Goal: Information Seeking & Learning: Learn about a topic

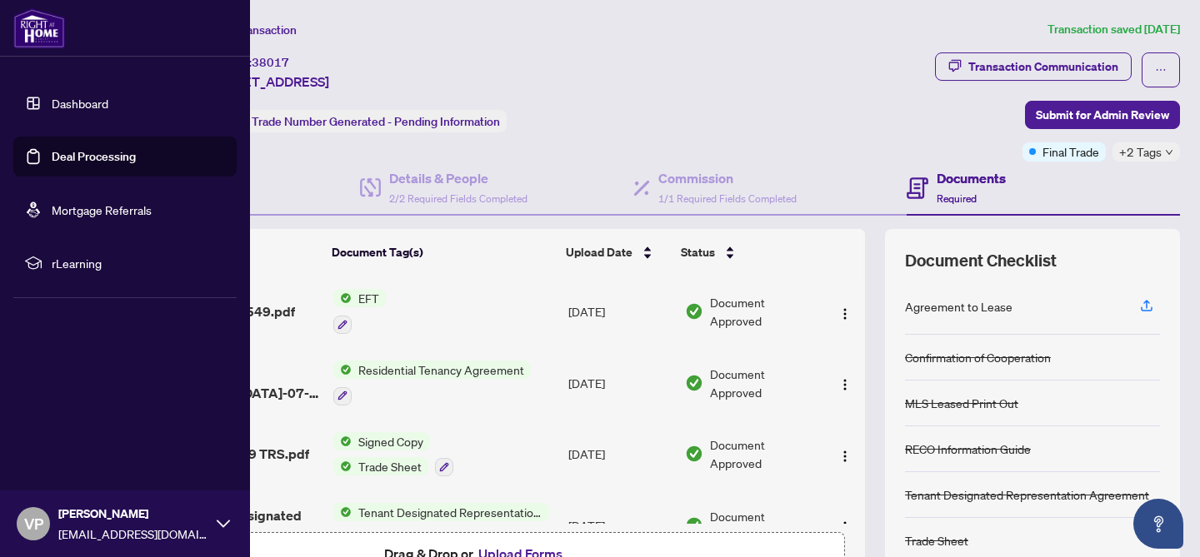
click at [58, 103] on link "Dashboard" at bounding box center [80, 103] width 57 height 15
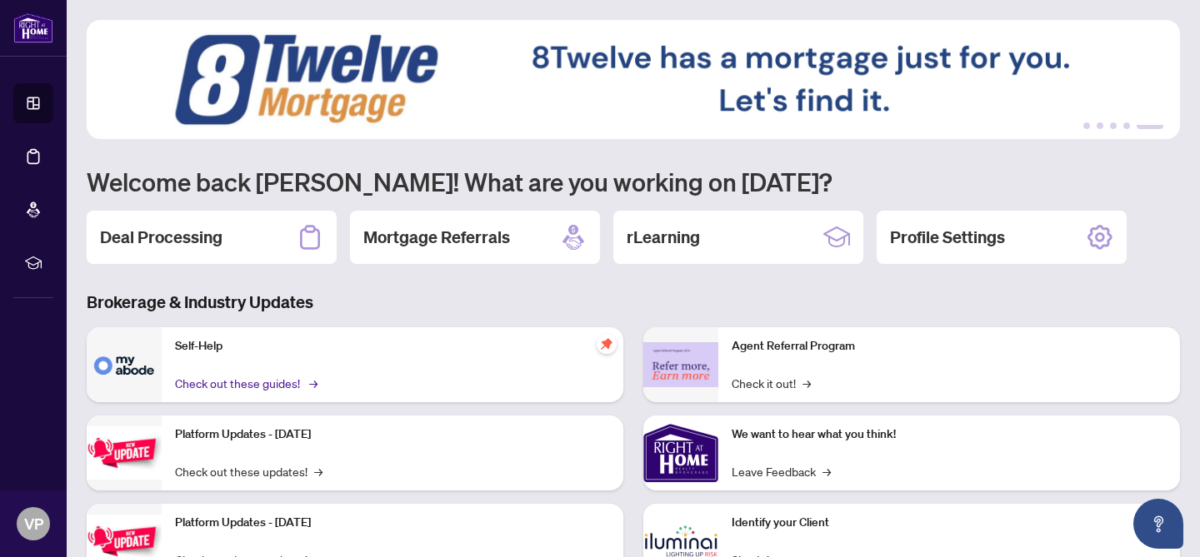
click at [240, 389] on link "Check out these guides! →" at bounding box center [245, 383] width 140 height 18
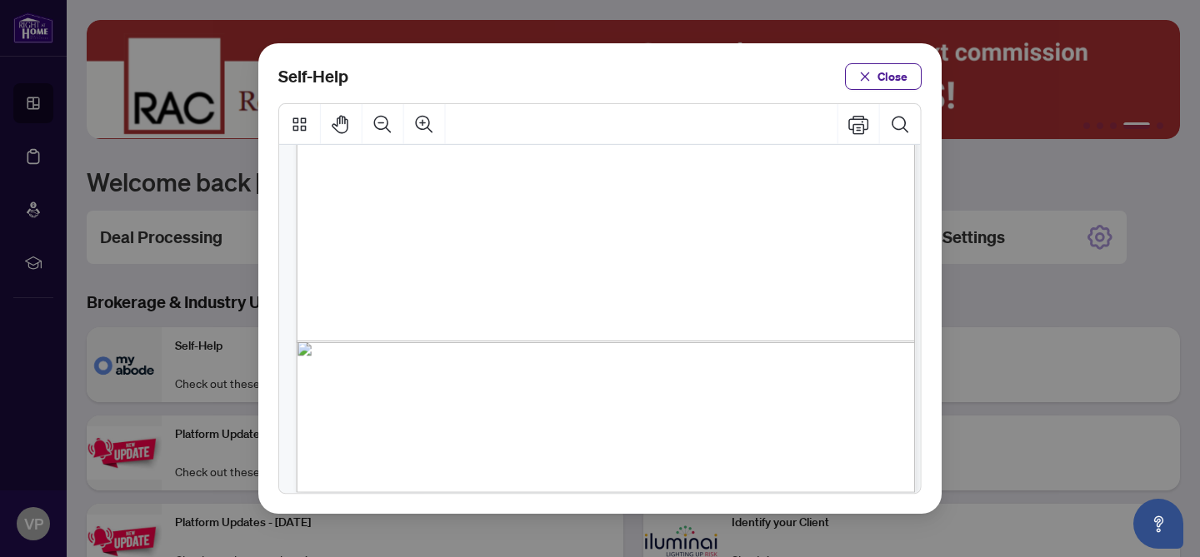
scroll to position [1279, 0]
click at [891, 74] on span "Close" at bounding box center [892, 76] width 30 height 27
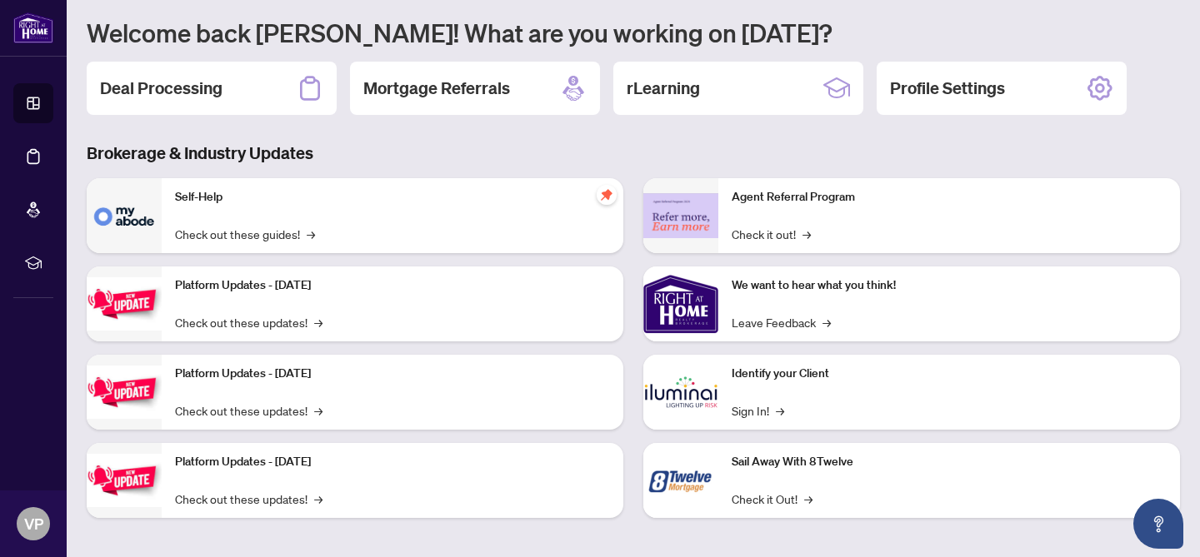
scroll to position [155, 0]
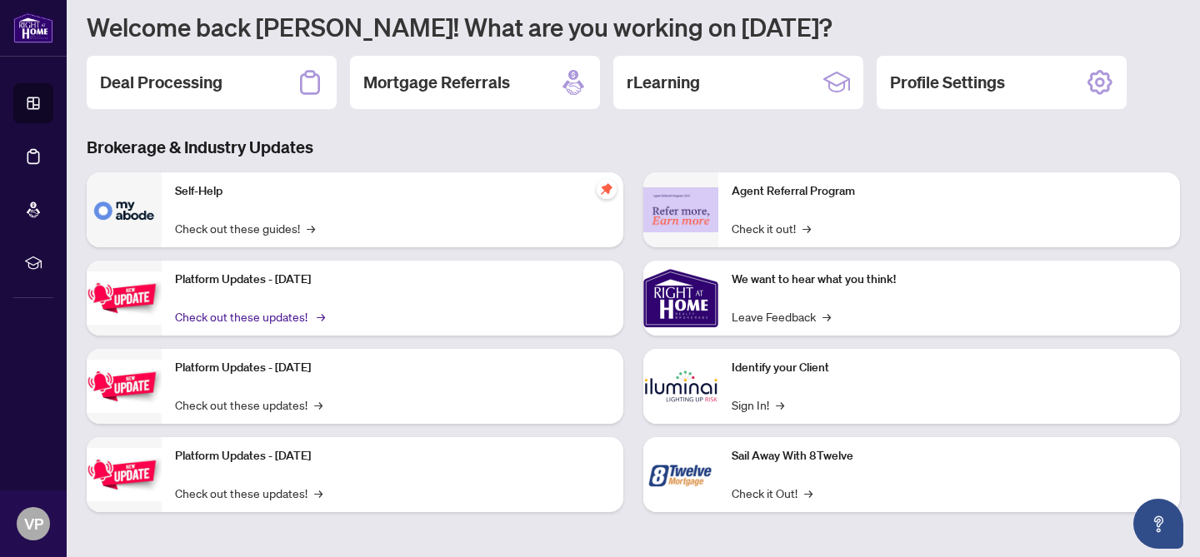
click at [258, 319] on link "Check out these updates! →" at bounding box center [248, 316] width 147 height 18
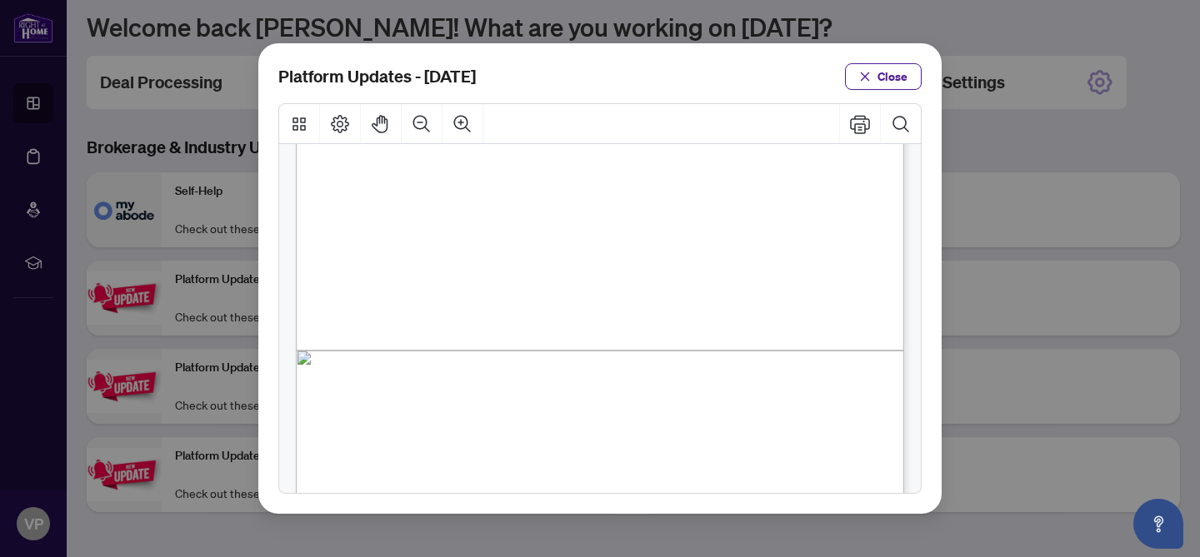
scroll to position [471, 0]
click at [896, 74] on span "Close" at bounding box center [892, 76] width 30 height 27
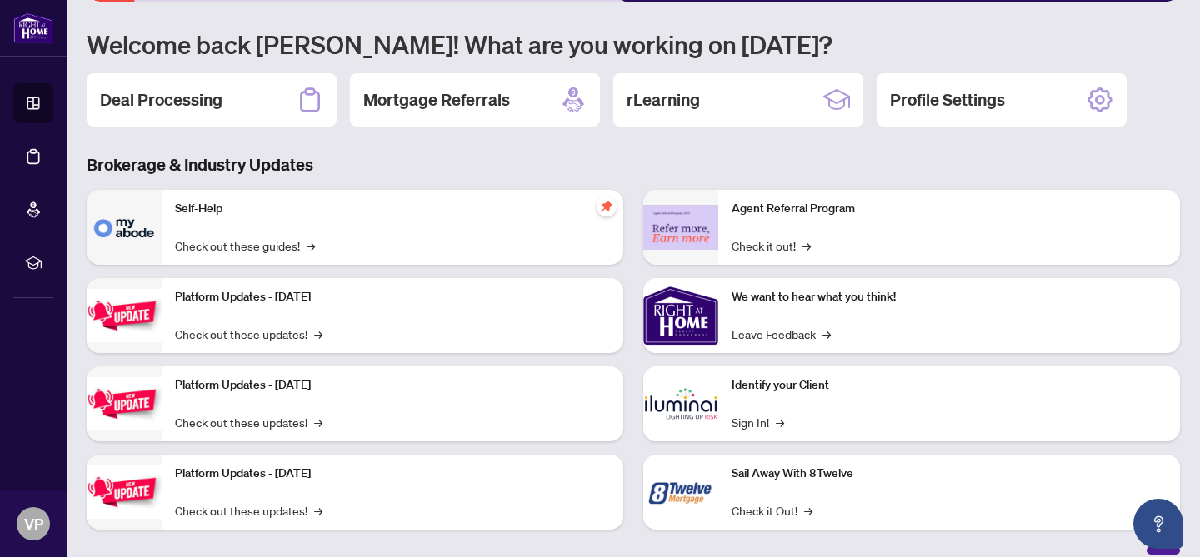
scroll to position [155, 0]
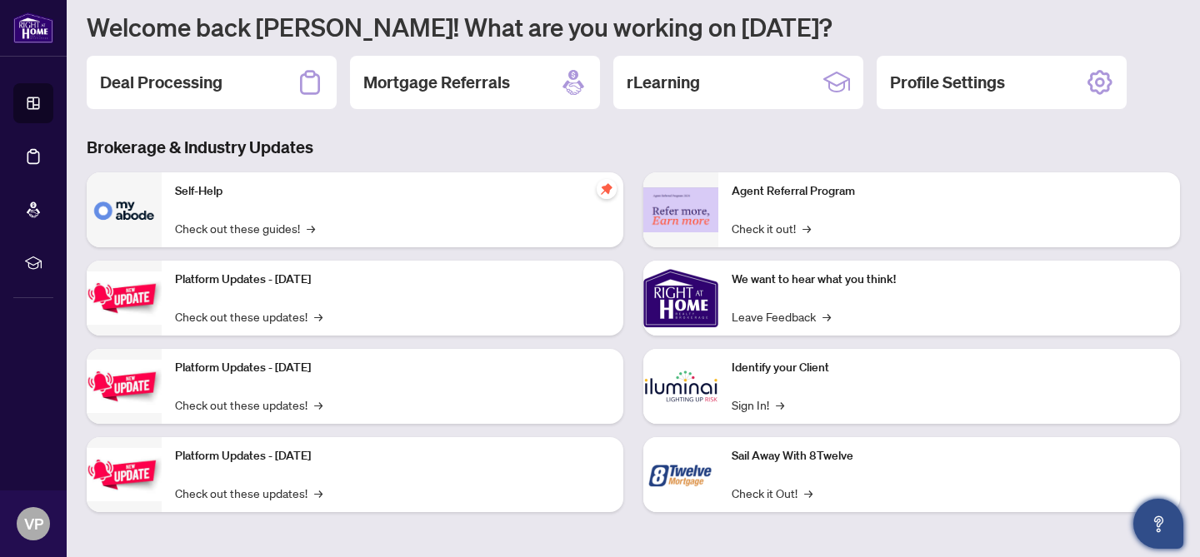
click at [1155, 517] on icon "Open asap" at bounding box center [1158, 522] width 9 height 12
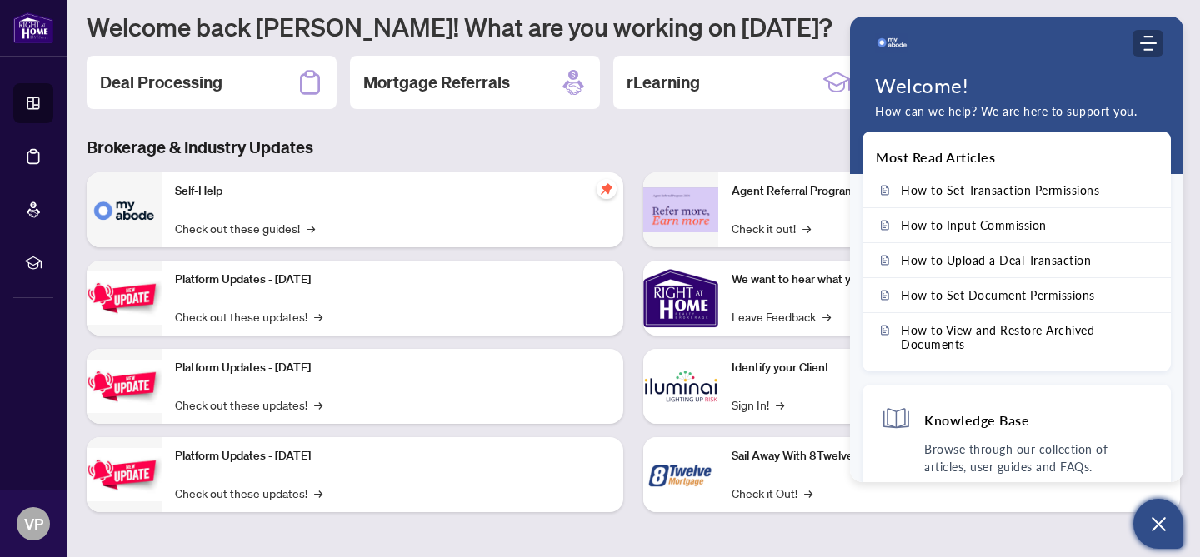
click at [1150, 42] on use "Modules Menu" at bounding box center [1148, 43] width 17 height 15
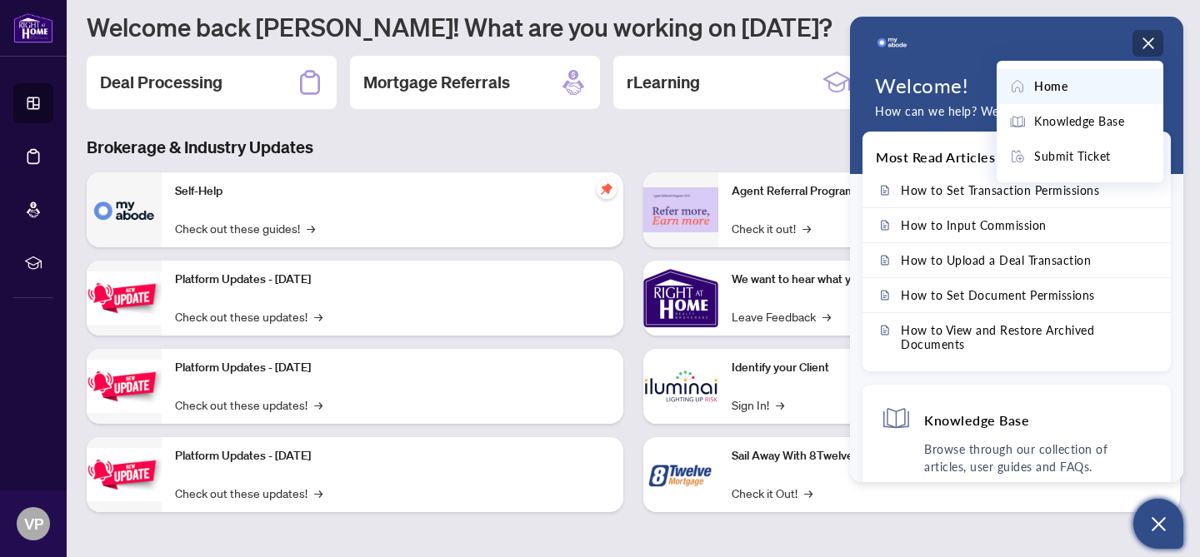
click at [1133, 6] on div "1 2 3 4 5 Welcome back Val! What are you working on today? Deal Processing Mort…" at bounding box center [633, 201] width 1093 height 672
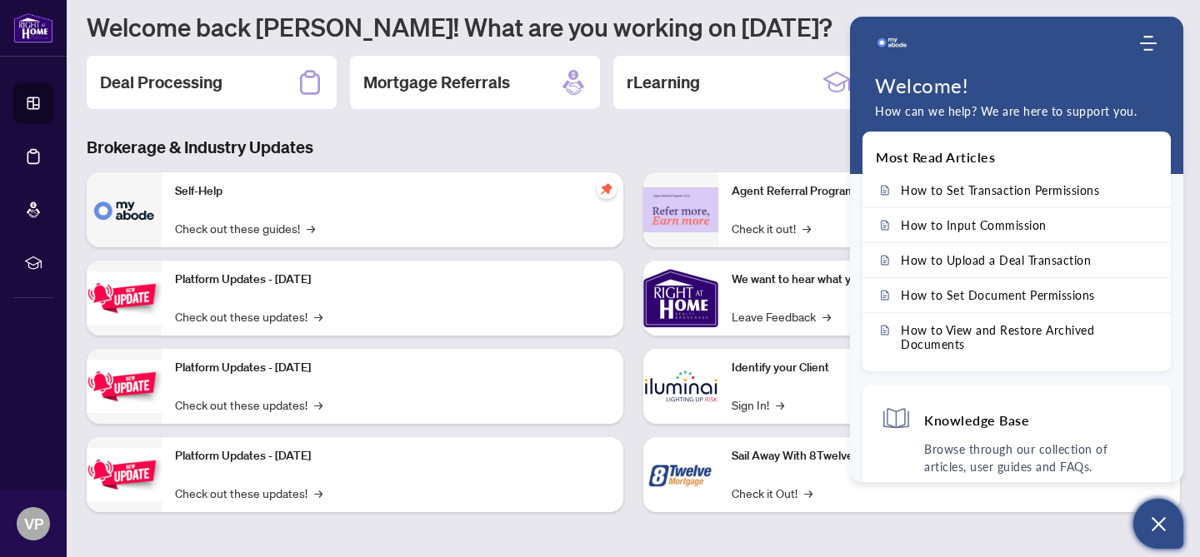
click at [809, 139] on h3 "Brokerage & Industry Updates" at bounding box center [633, 147] width 1093 height 23
click at [958, 442] on p "Browse through our collection of articles, user guides and FAQs." at bounding box center [1038, 458] width 228 height 35
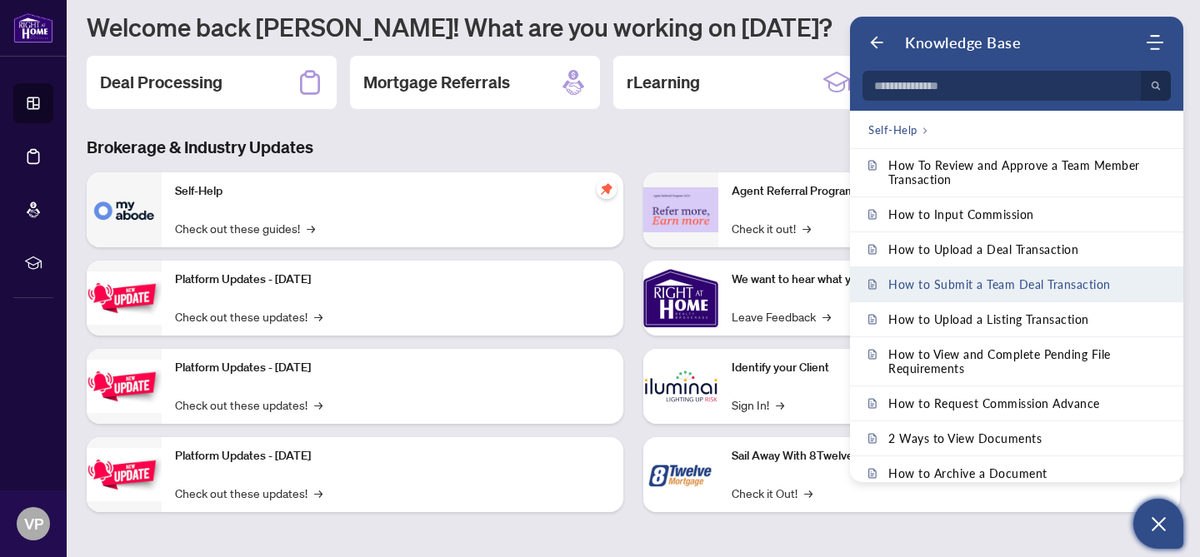
scroll to position [72, 0]
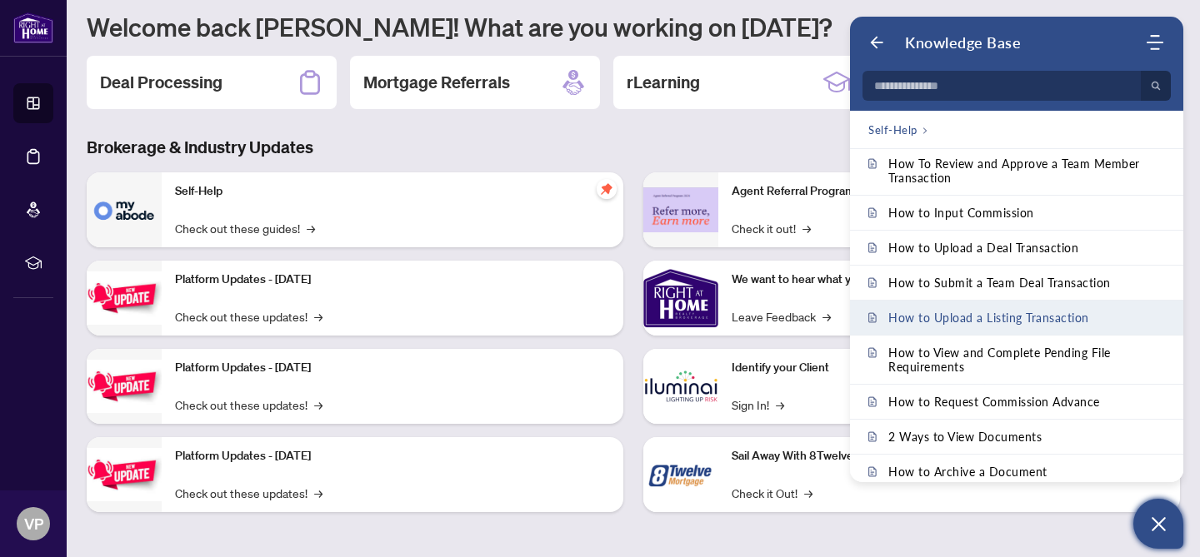
click at [1000, 315] on span "How to Upload a Listing Transaction" at bounding box center [988, 318] width 201 height 14
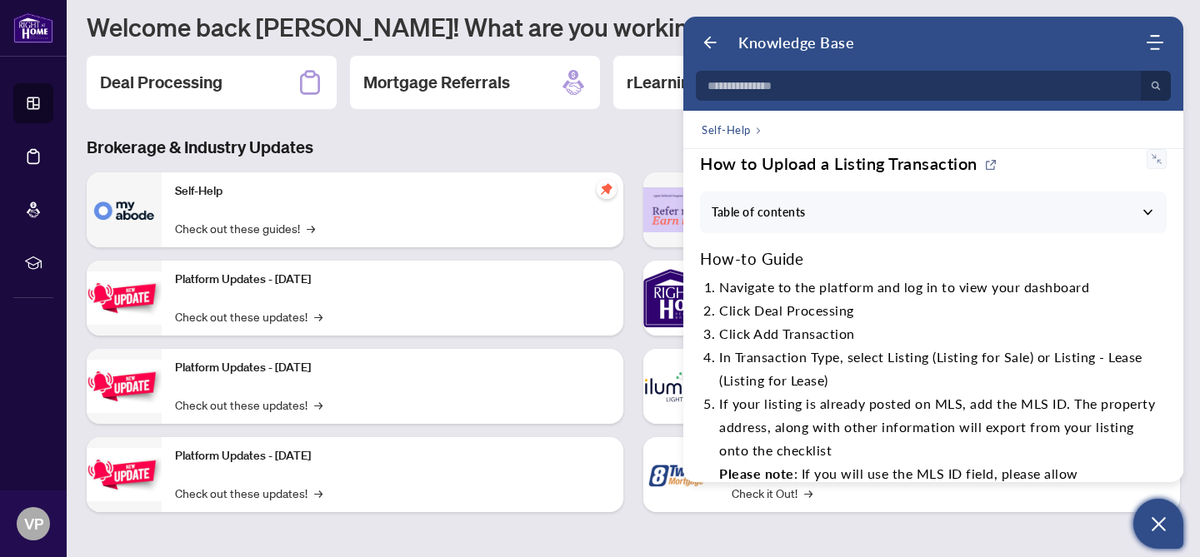
scroll to position [0, 0]
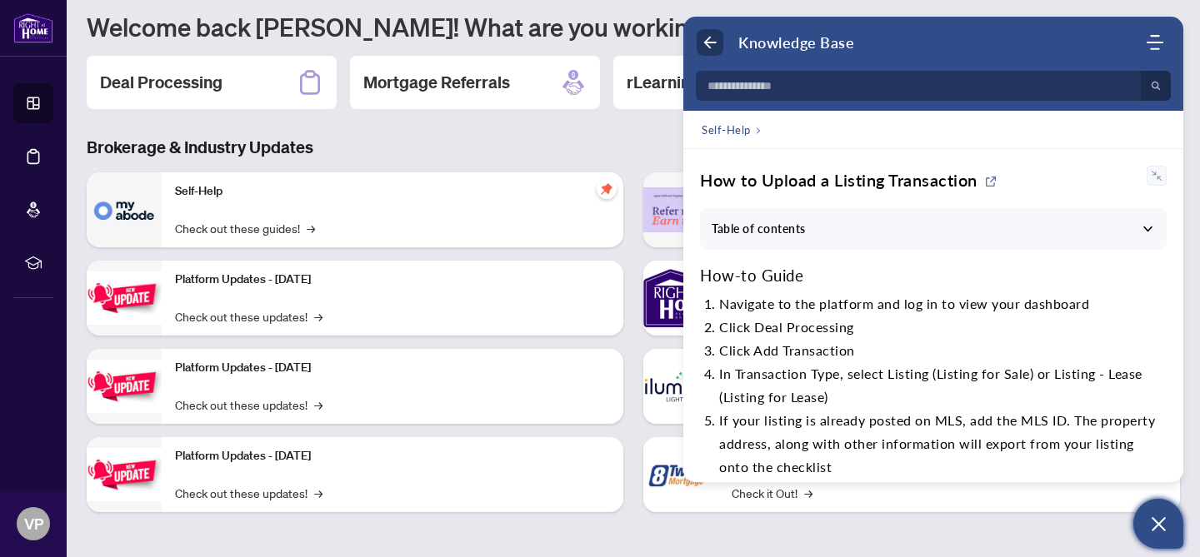
click at [710, 38] on icon "Back" at bounding box center [709, 42] width 17 height 17
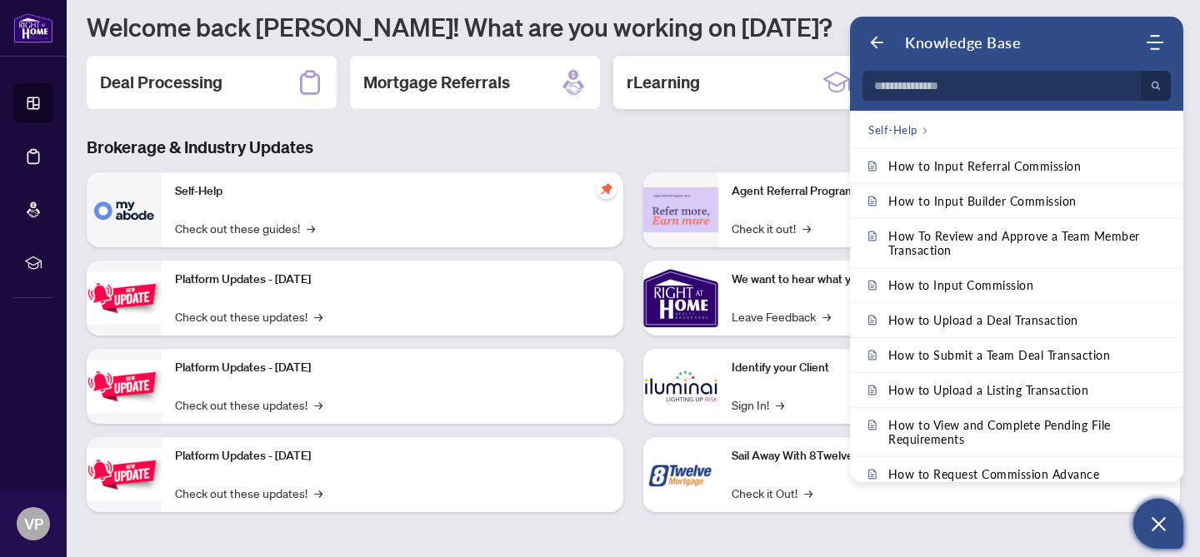
click at [687, 78] on h2 "rLearning" at bounding box center [662, 82] width 73 height 23
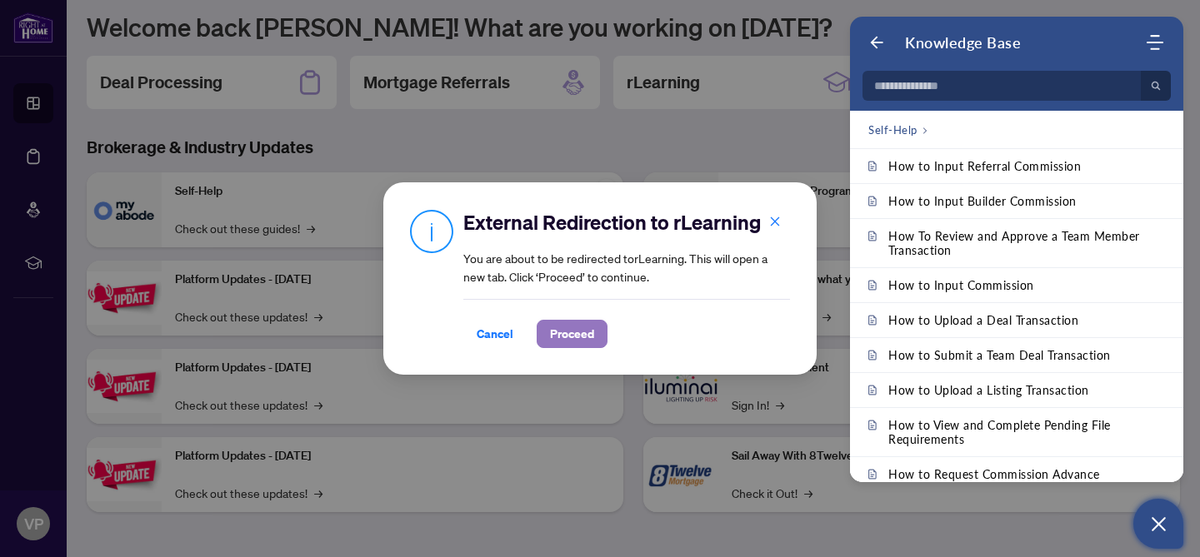
click at [583, 332] on span "Proceed" at bounding box center [572, 334] width 44 height 27
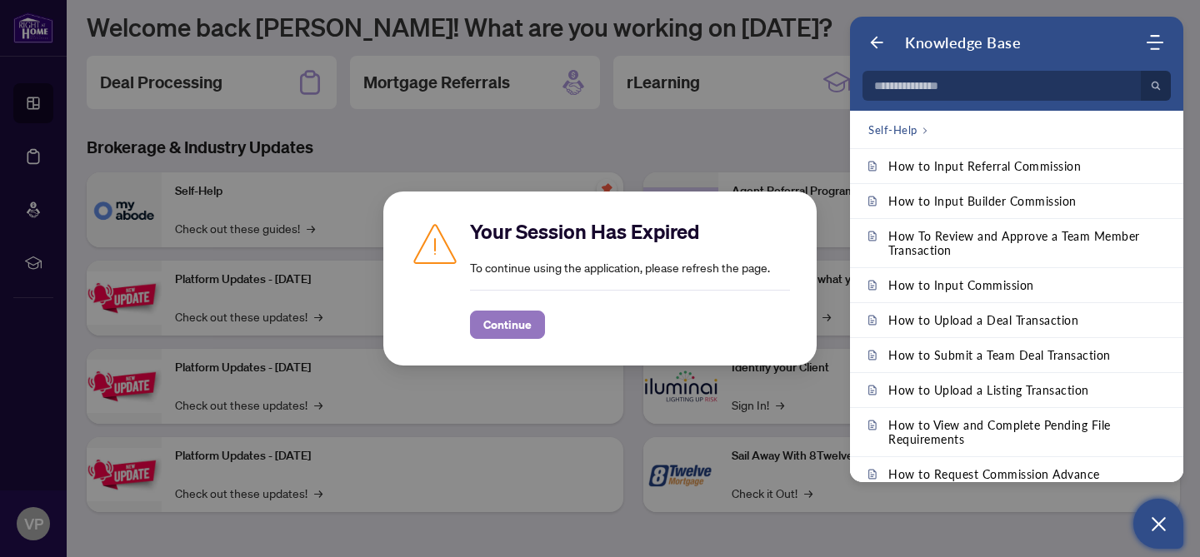
click at [524, 322] on span "Continue" at bounding box center [507, 325] width 48 height 27
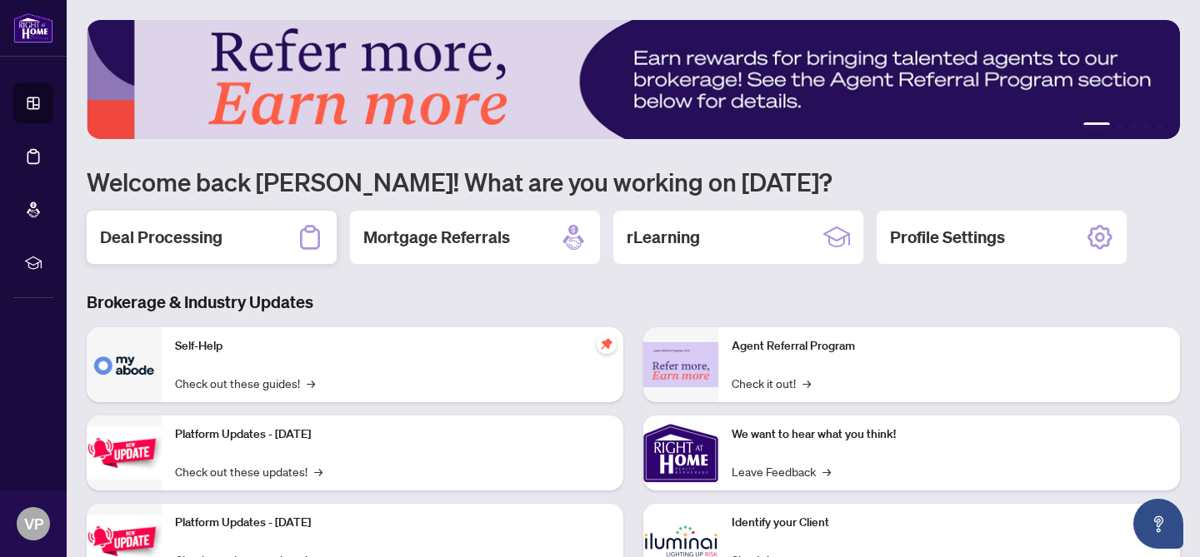
click at [301, 244] on icon at bounding box center [310, 237] width 20 height 24
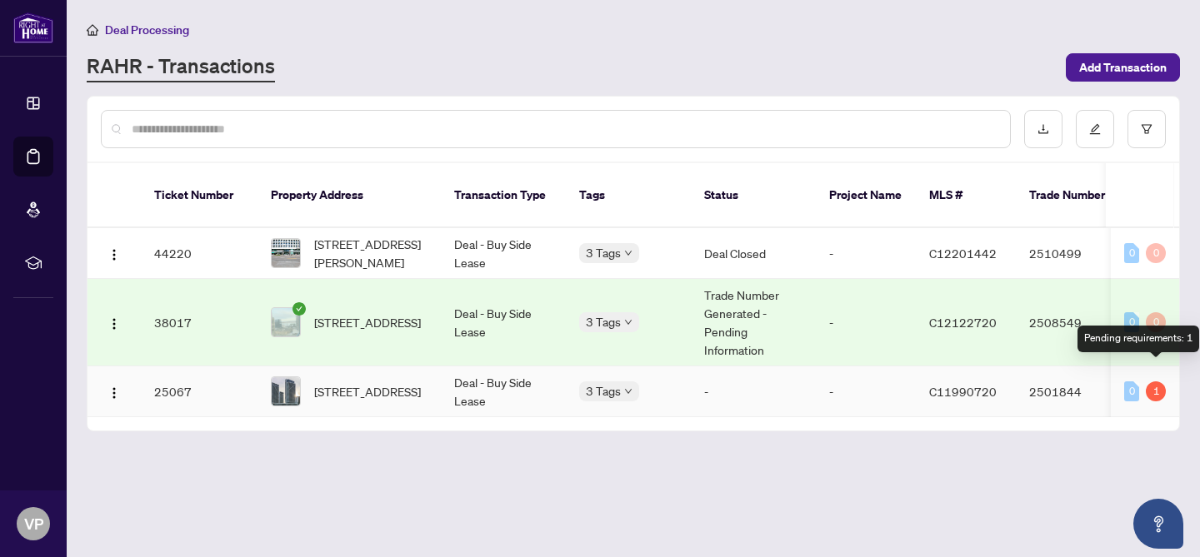
click at [1155, 382] on div "1" at bounding box center [1155, 392] width 20 height 20
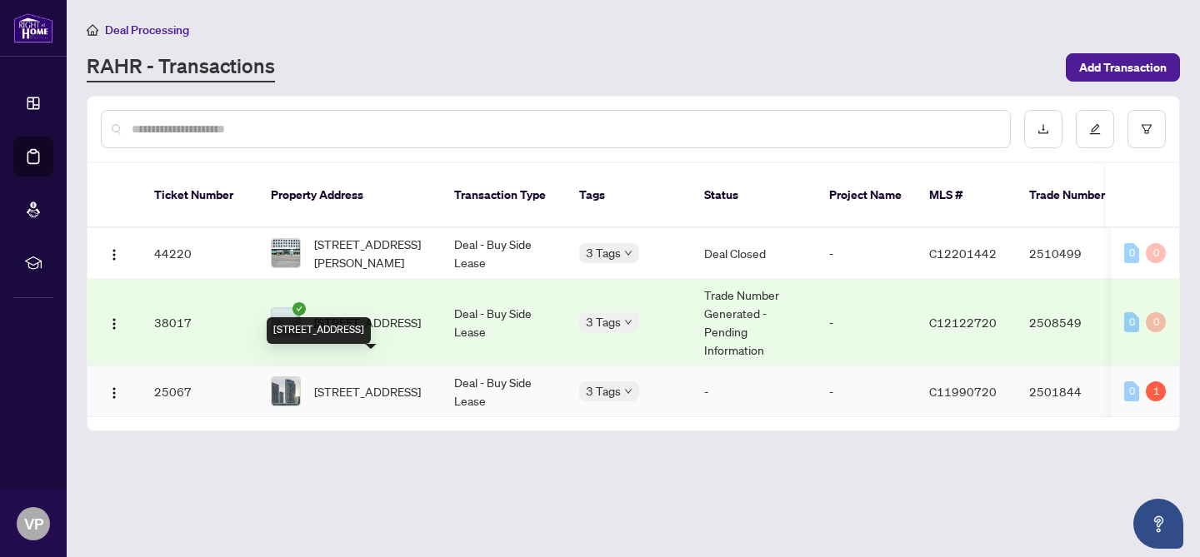
click at [401, 382] on span "[STREET_ADDRESS]" at bounding box center [367, 391] width 107 height 18
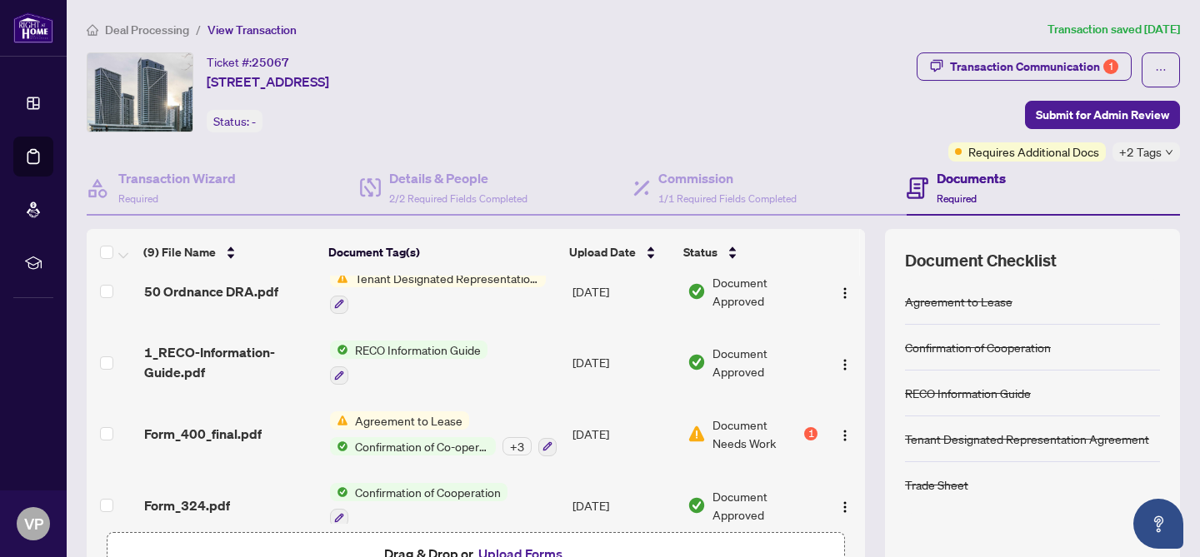
scroll to position [389, 0]
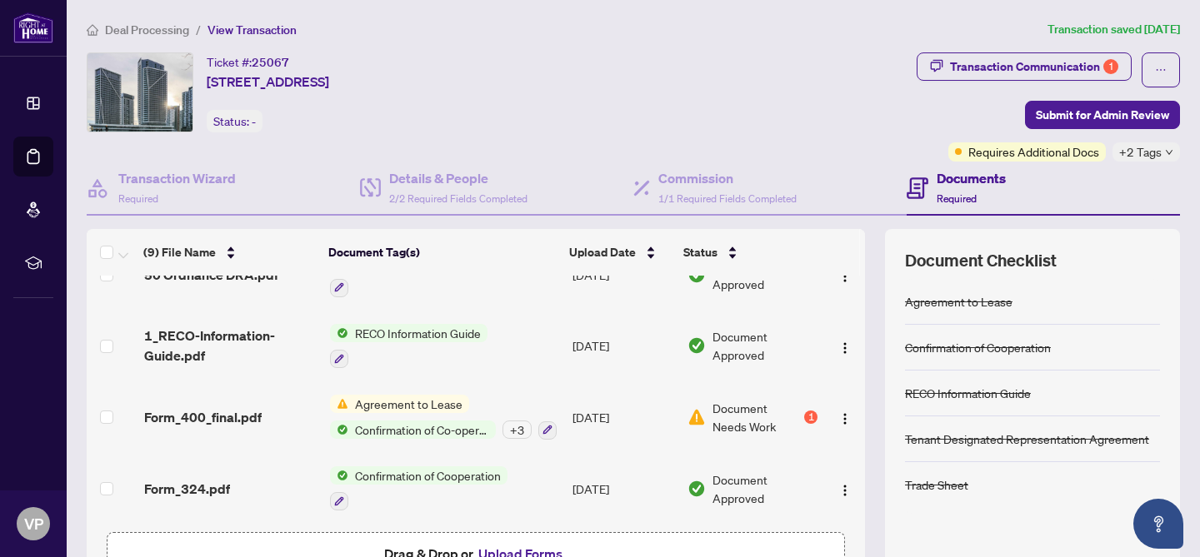
click at [147, 27] on span "Deal Processing" at bounding box center [147, 29] width 84 height 15
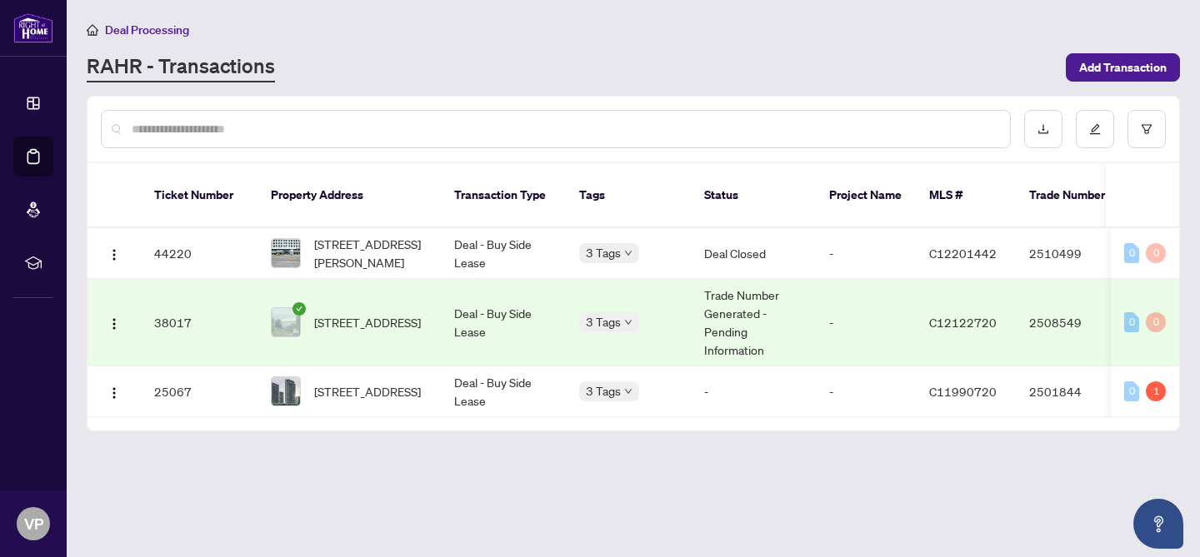
click at [267, 125] on input "text" at bounding box center [564, 129] width 865 height 18
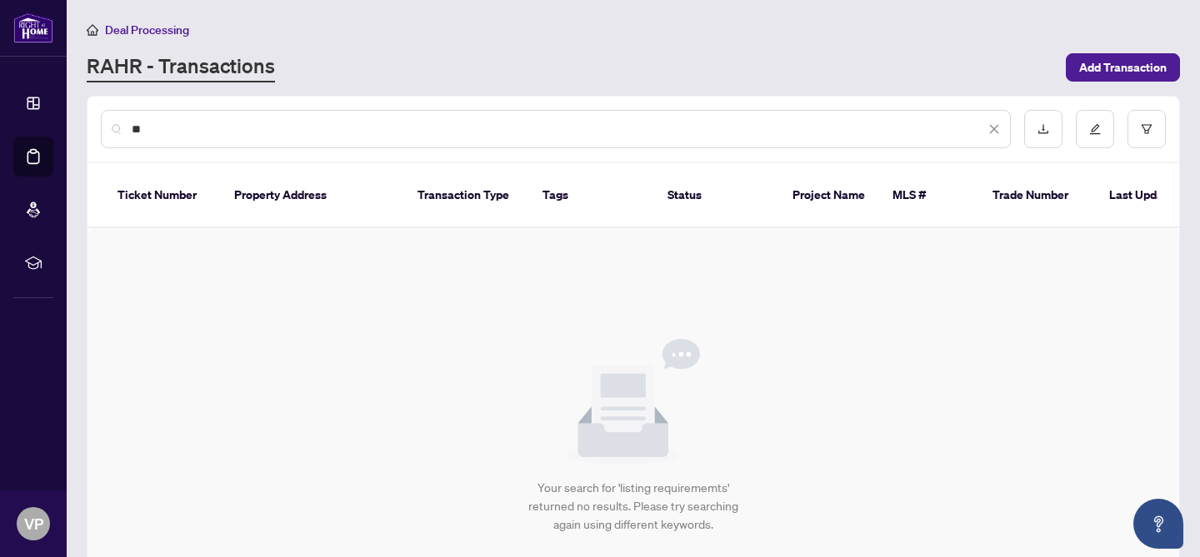
type input "*"
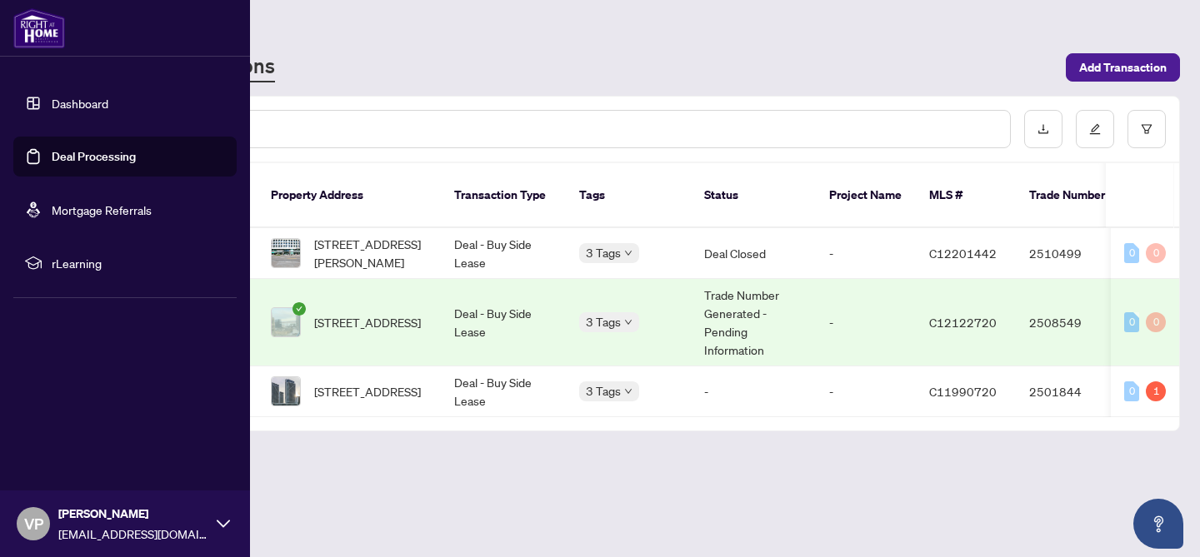
click at [83, 105] on link "Dashboard" at bounding box center [80, 103] width 57 height 15
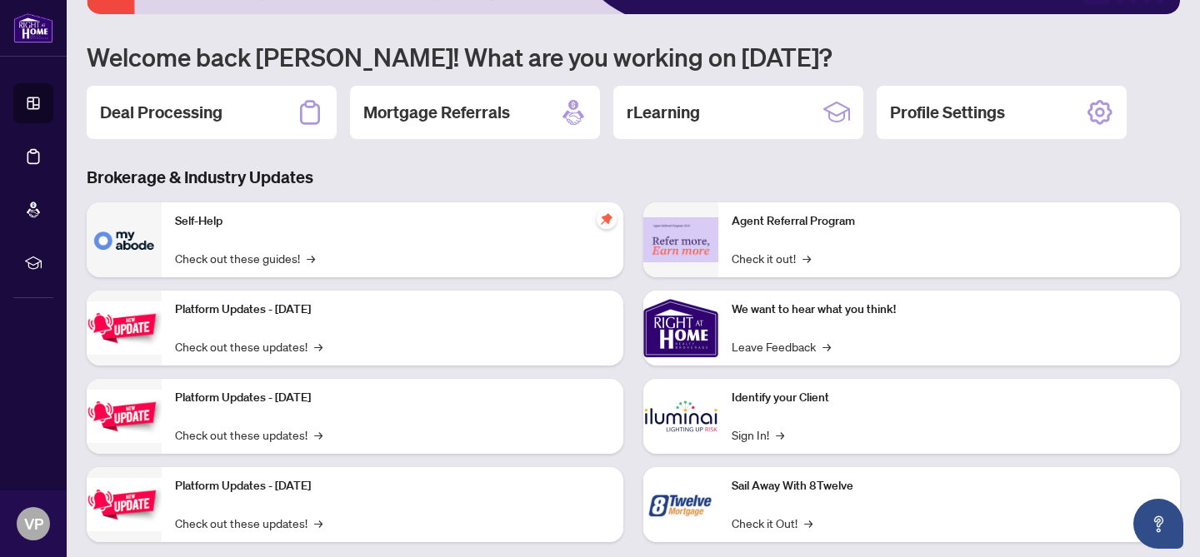
scroll to position [155, 0]
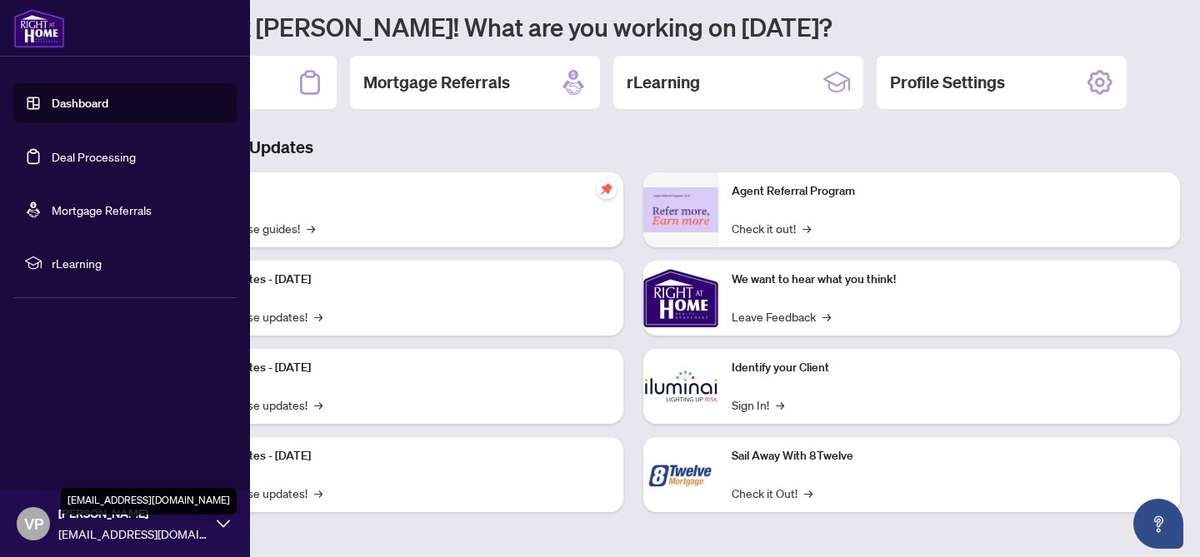
click at [168, 527] on span "[EMAIL_ADDRESS][DOMAIN_NAME]" at bounding box center [133, 534] width 150 height 18
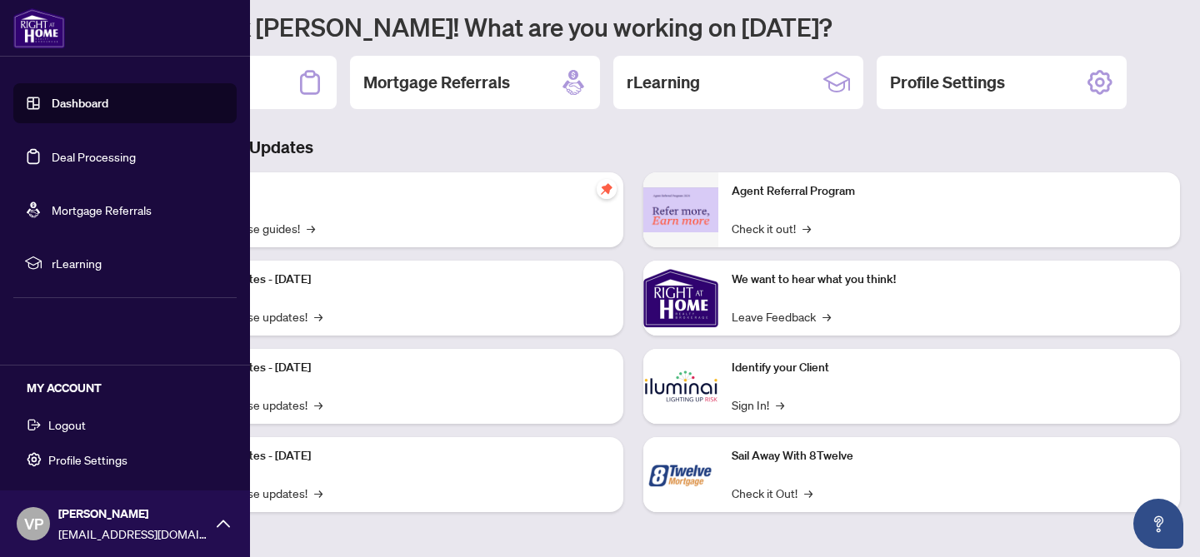
click at [203, 340] on div "Dashboard Deal Processing Mortgage Referrals rLearning VP [PERSON_NAME] [EMAIL_…" at bounding box center [125, 278] width 250 height 557
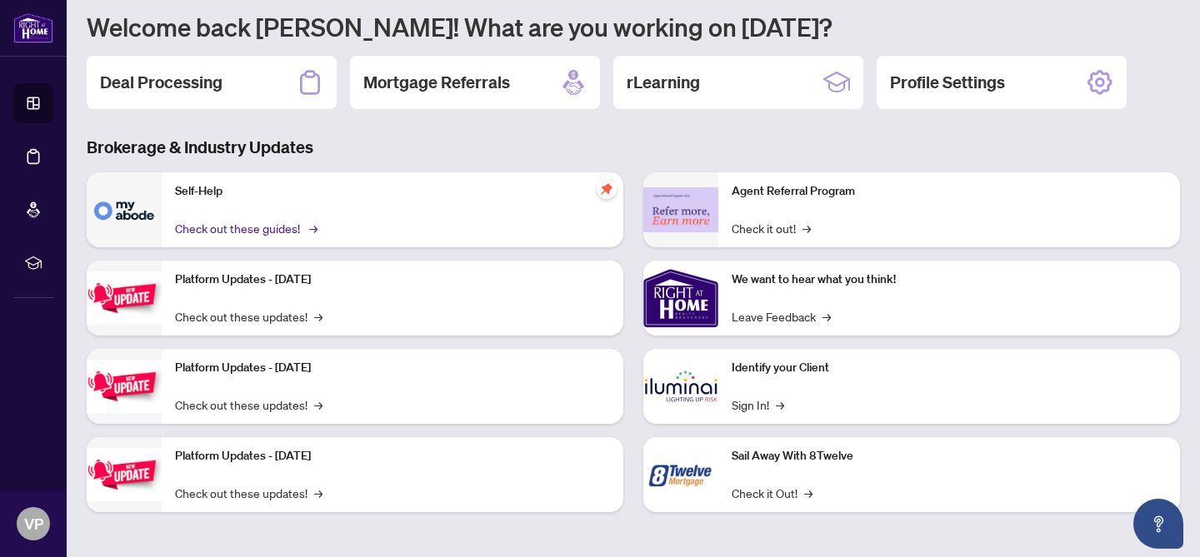
click at [279, 226] on link "Check out these guides! →" at bounding box center [245, 228] width 140 height 18
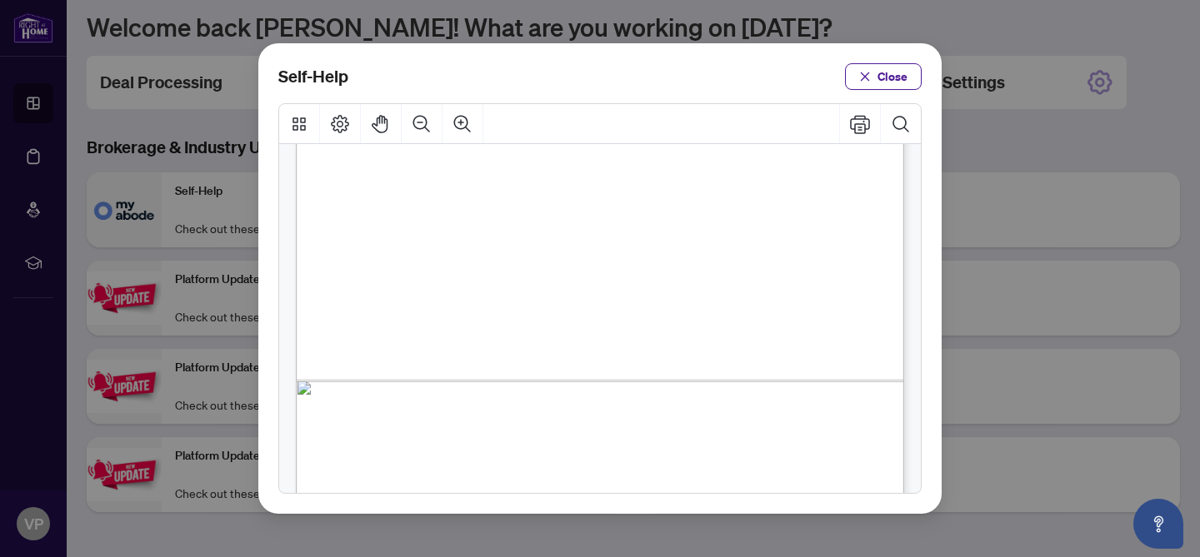
scroll to position [1246, 0]
click at [886, 73] on span "Close" at bounding box center [892, 76] width 30 height 27
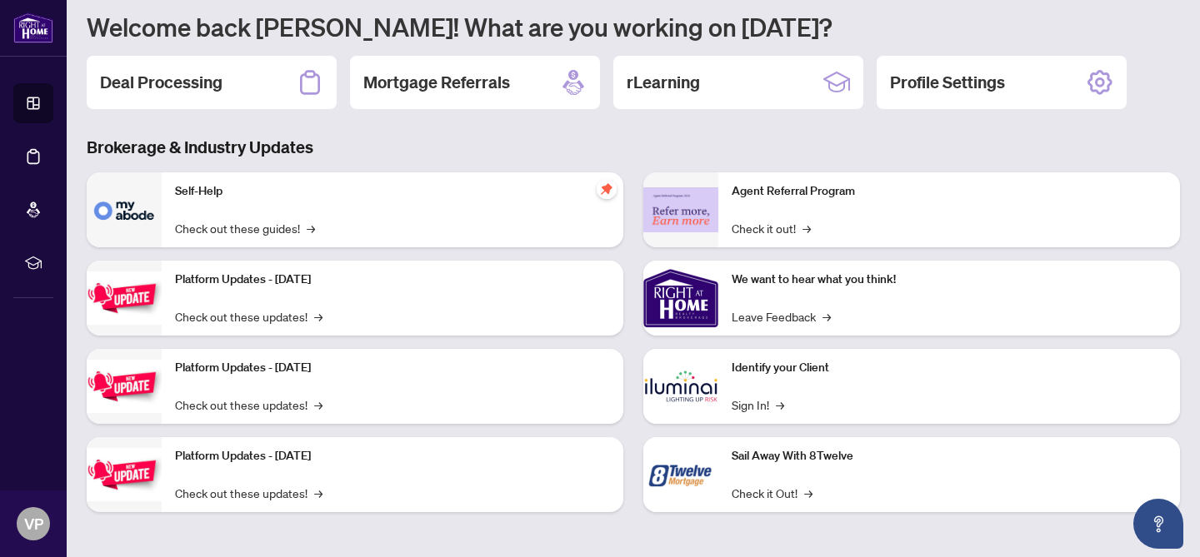
click at [695, 297] on img at bounding box center [680, 298] width 75 height 75
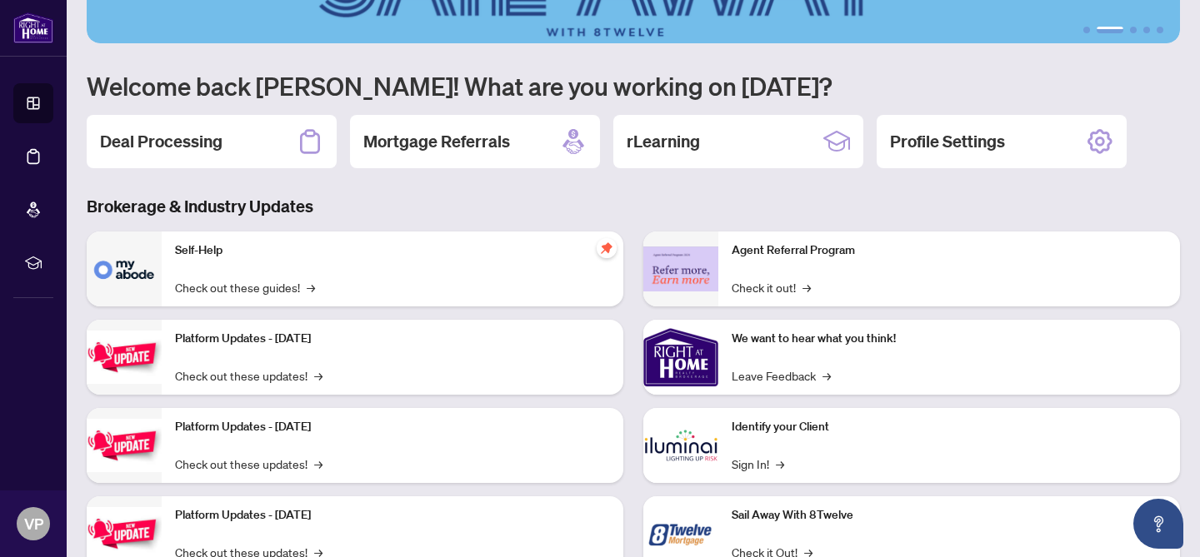
scroll to position [0, 0]
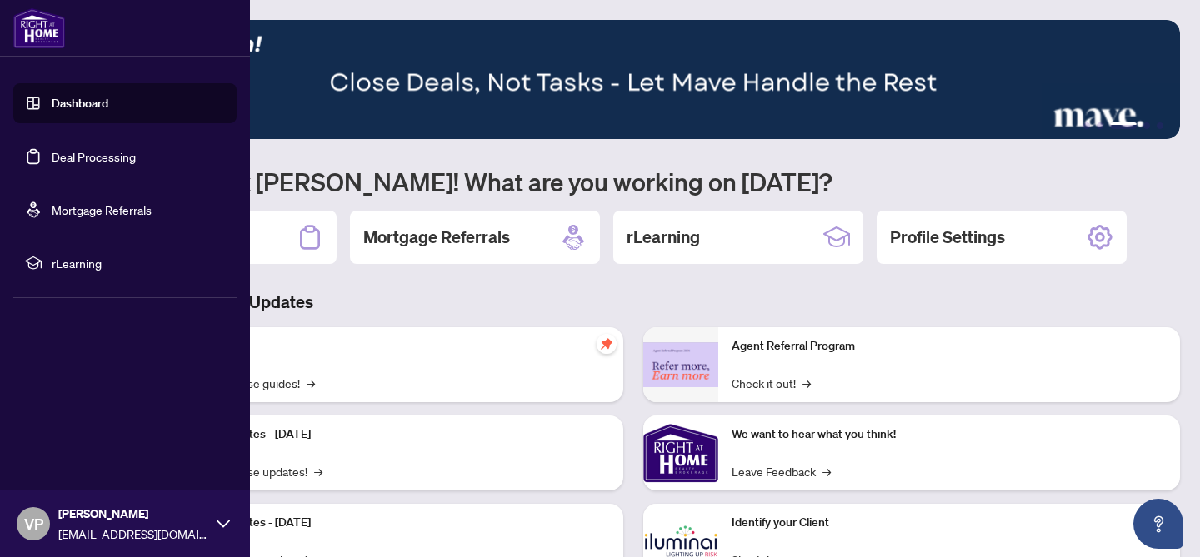
click at [42, 26] on img at bounding box center [39, 28] width 52 height 40
